Goal: Task Accomplishment & Management: Use online tool/utility

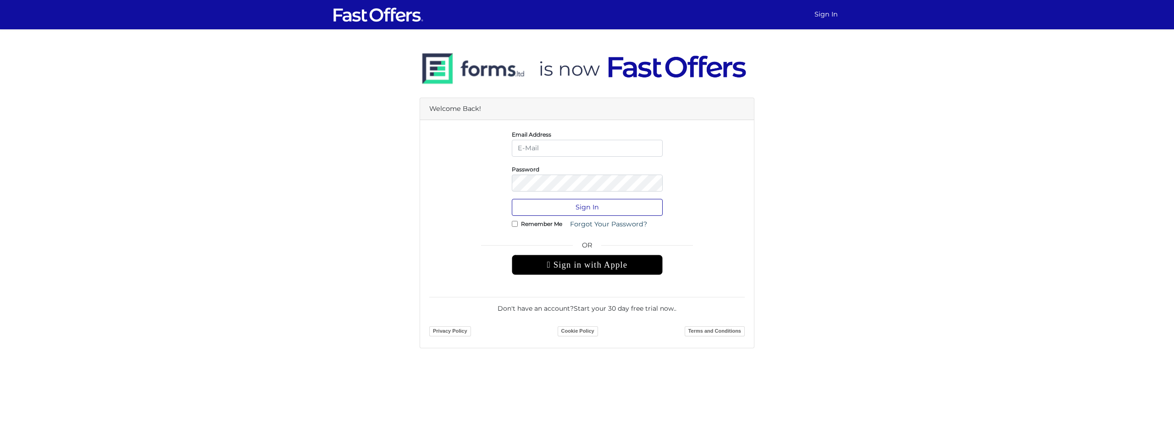
type input "[EMAIL_ADDRESS][PERSON_NAME][DOMAIN_NAME]"
click at [557, 204] on button "Sign In" at bounding box center [587, 207] width 151 height 17
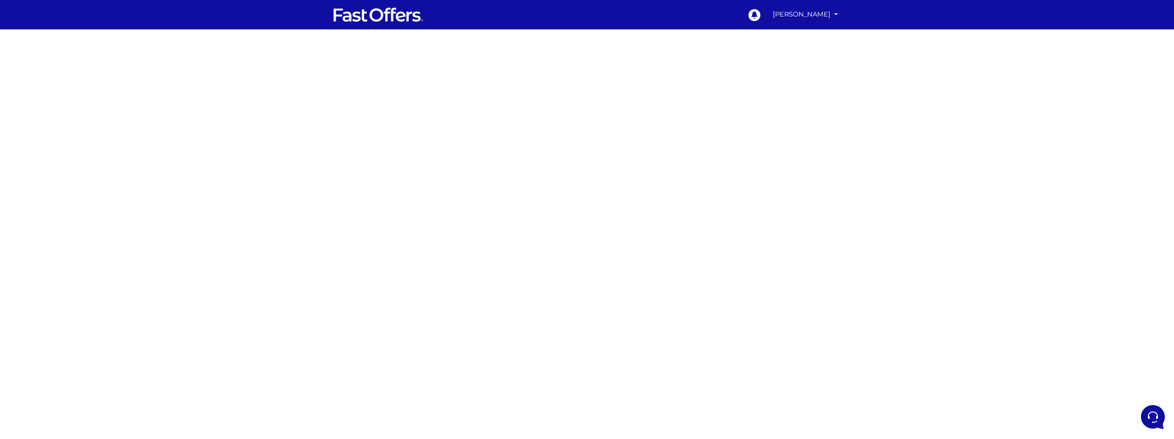
click at [848, 210] on div at bounding box center [587, 269] width 1174 height 458
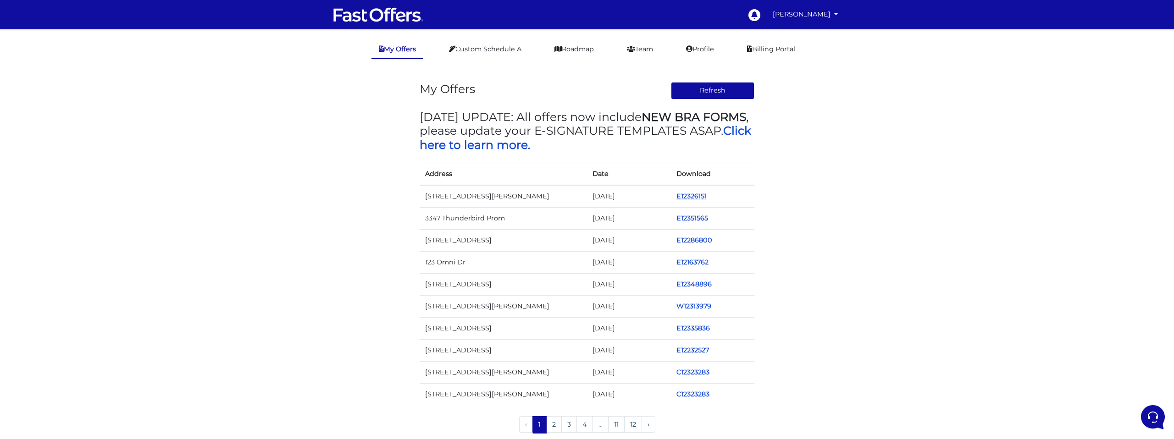
click at [687, 196] on link "E12326151" at bounding box center [691, 196] width 30 height 8
